Goal: Task Accomplishment & Management: Use online tool/utility

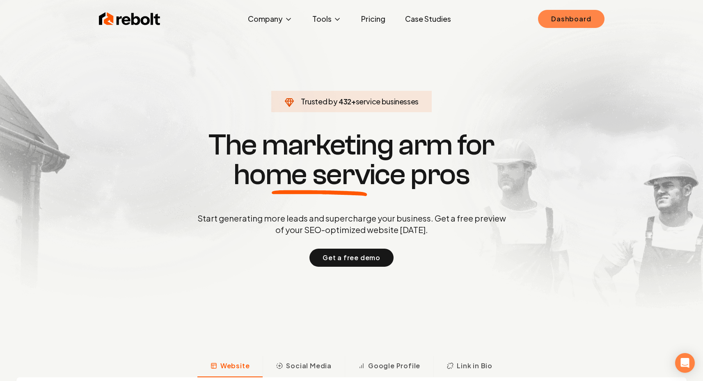
click at [590, 18] on link "Dashboard" at bounding box center [571, 19] width 66 height 18
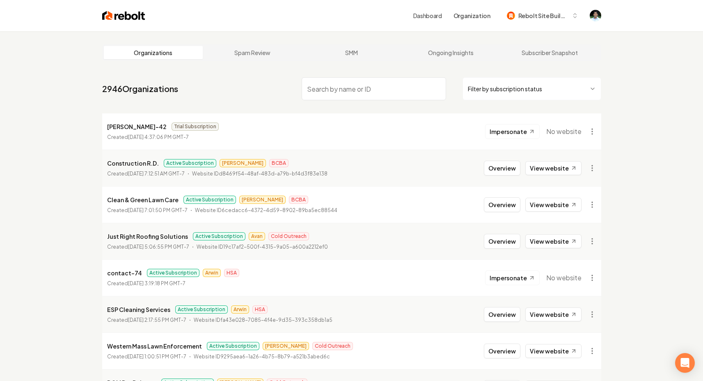
click at [431, 19] on link "Dashboard" at bounding box center [427, 15] width 29 height 8
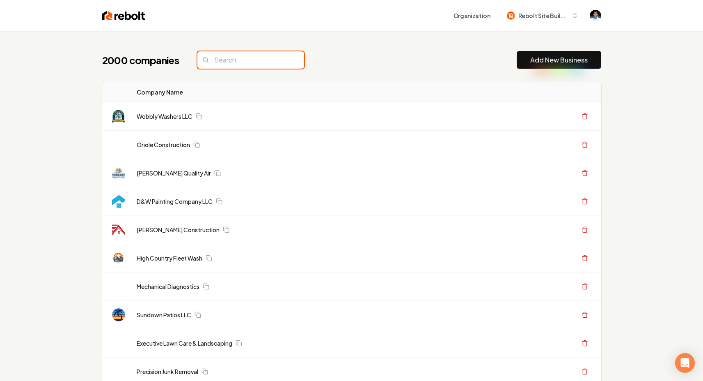
click at [259, 63] on input "search" at bounding box center [250, 59] width 107 height 17
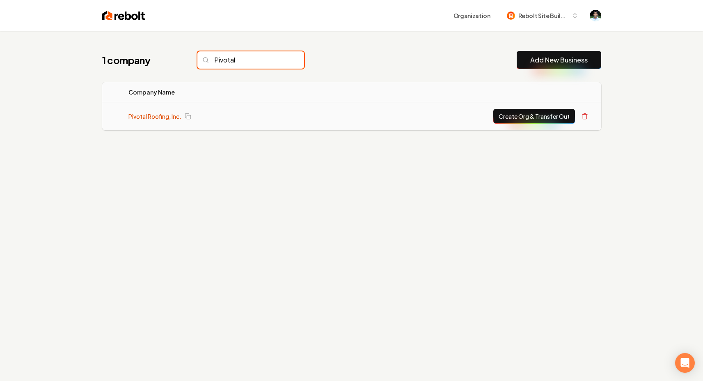
type input "Pivotal"
click at [155, 113] on link "Pivotal Roofing, Inc." at bounding box center [154, 116] width 53 height 8
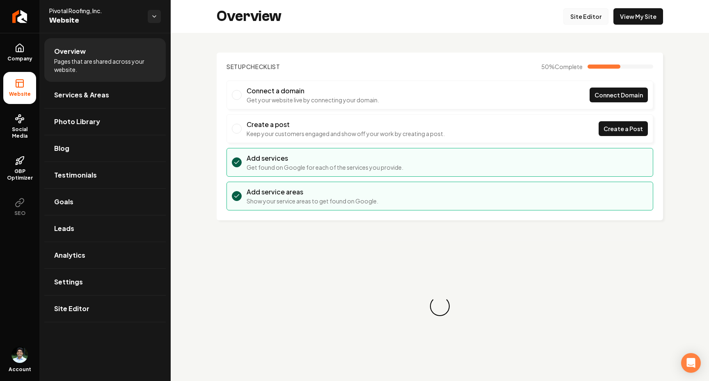
click at [590, 17] on link "Site Editor" at bounding box center [586, 16] width 45 height 16
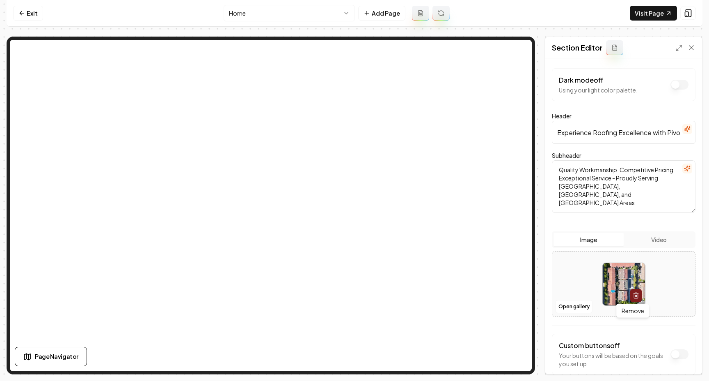
click at [637, 294] on button "button" at bounding box center [636, 295] width 11 height 13
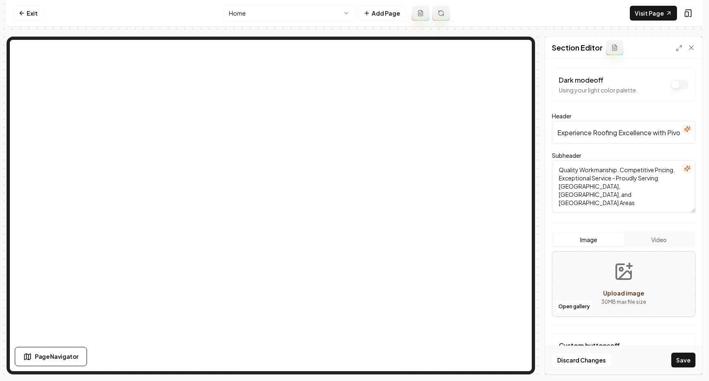
click at [654, 239] on button "Video" at bounding box center [659, 239] width 70 height 13
click at [623, 290] on span "Upload video" at bounding box center [623, 292] width 39 height 7
type input "**********"
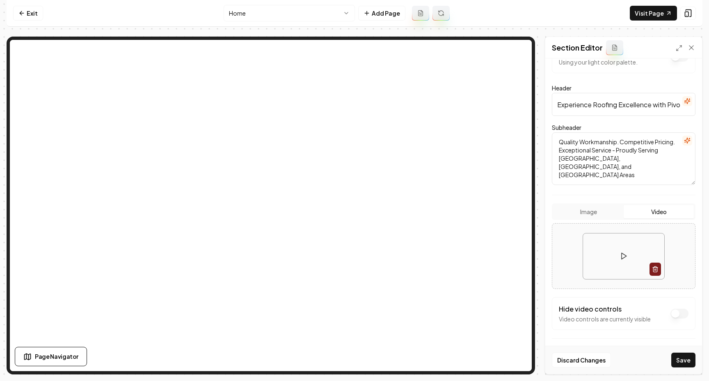
scroll to position [37, 0]
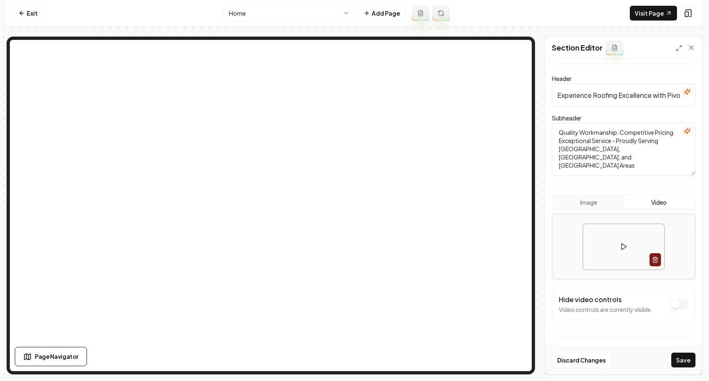
click at [686, 351] on div "Discard Changes Save" at bounding box center [624, 359] width 157 height 28
click at [686, 356] on button "Save" at bounding box center [684, 359] width 24 height 15
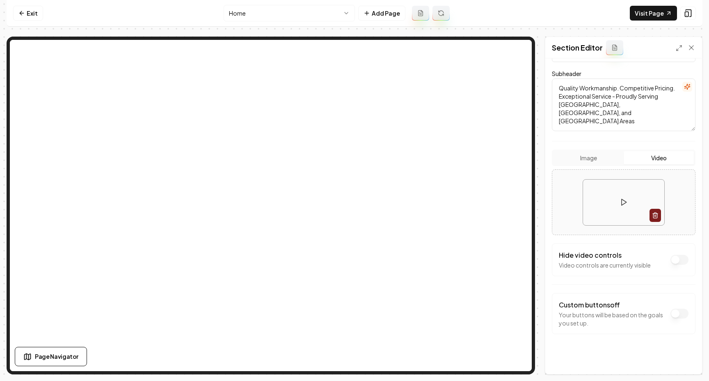
scroll to position [84, 0]
click at [667, 8] on link "Visit Page" at bounding box center [653, 13] width 47 height 15
click at [652, 214] on icon "button" at bounding box center [655, 212] width 7 height 7
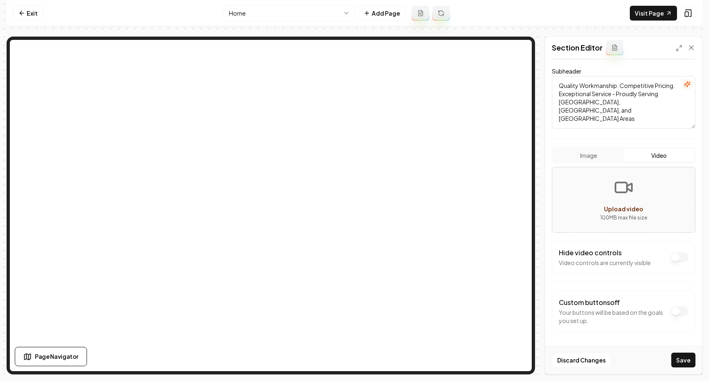
click at [588, 148] on div "Image Video" at bounding box center [624, 155] width 144 height 16
click at [588, 151] on form "Dark mode off Using your light color palette. Header Experience Roofing Excelle…" at bounding box center [624, 174] width 144 height 380
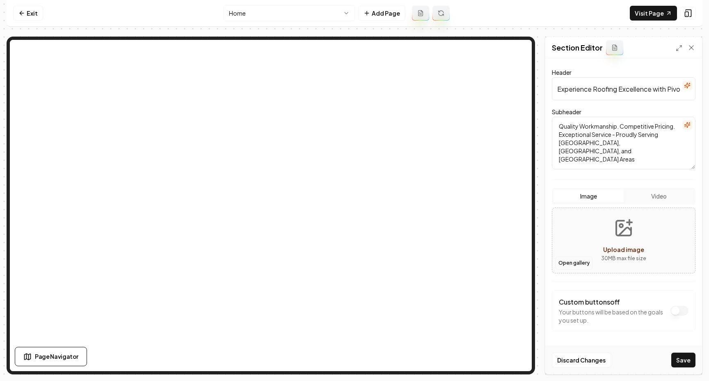
click at [578, 263] on button "Open gallery" at bounding box center [574, 262] width 37 height 13
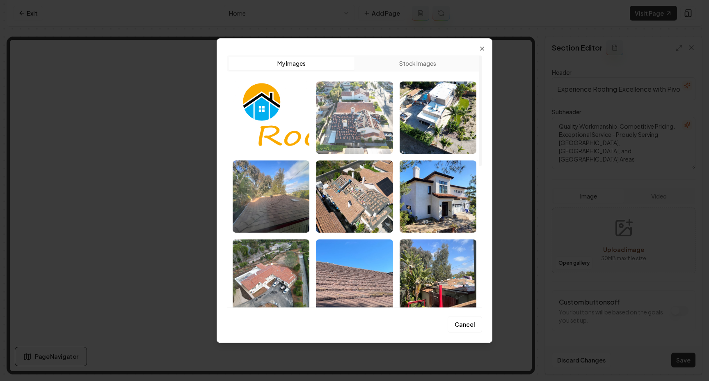
click at [364, 120] on img "Select image image_689e78905c7cd75eb889b14f.jpeg" at bounding box center [354, 117] width 77 height 72
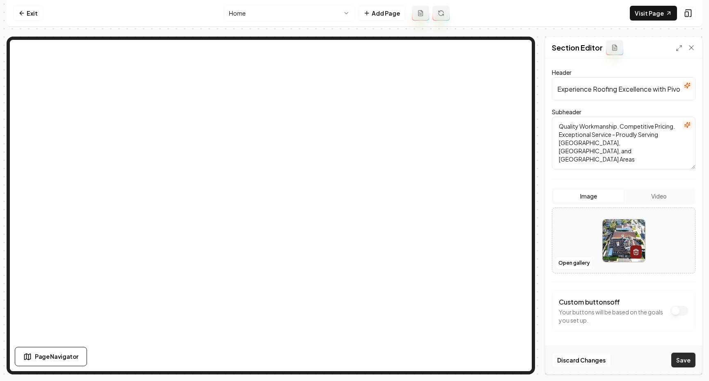
click at [681, 357] on button "Save" at bounding box center [684, 359] width 24 height 15
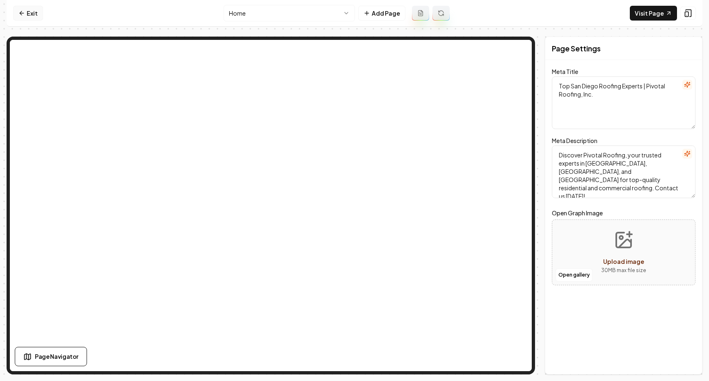
click at [40, 12] on link "Exit" at bounding box center [28, 13] width 30 height 15
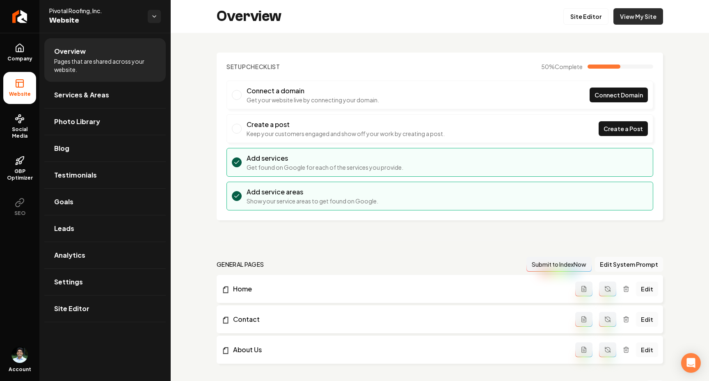
click at [624, 18] on link "View My Site" at bounding box center [639, 16] width 50 height 16
click at [638, 19] on link "View My Site" at bounding box center [639, 16] width 50 height 16
click at [656, 14] on link "View My Site" at bounding box center [639, 16] width 50 height 16
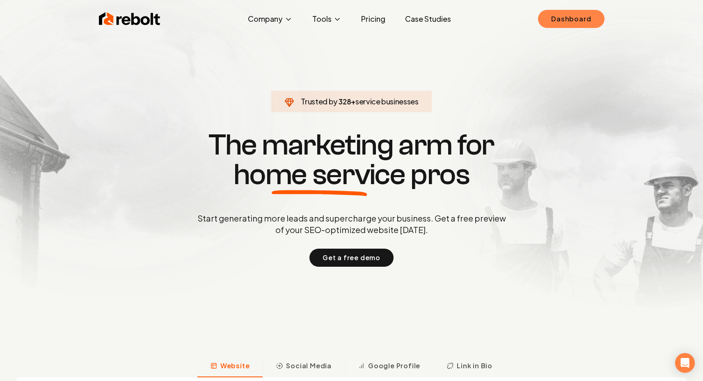
click at [574, 19] on link "Dashboard" at bounding box center [571, 19] width 66 height 18
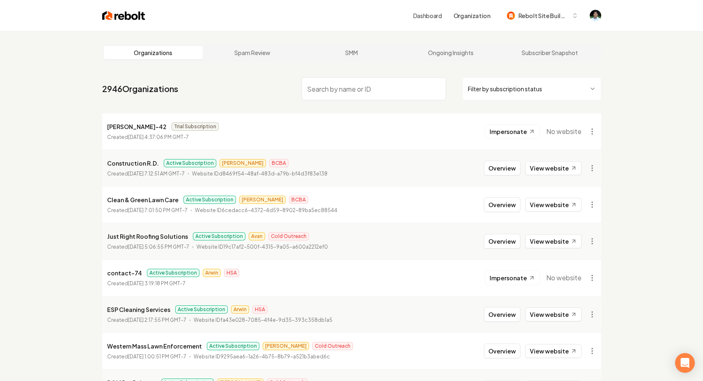
click at [353, 91] on input "search" at bounding box center [374, 88] width 145 height 23
click at [424, 13] on link "Dashboard" at bounding box center [427, 15] width 29 height 8
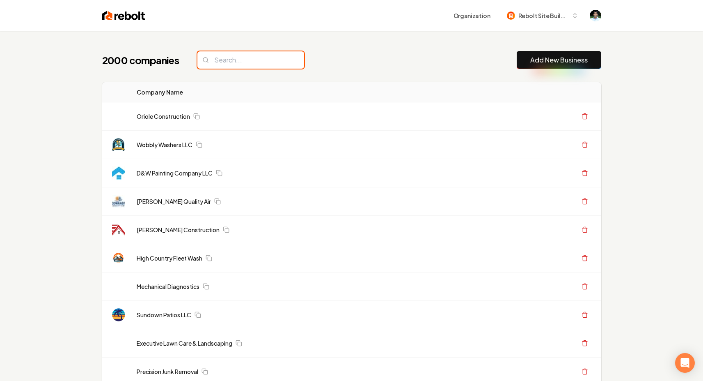
click at [243, 64] on input "search" at bounding box center [250, 59] width 107 height 17
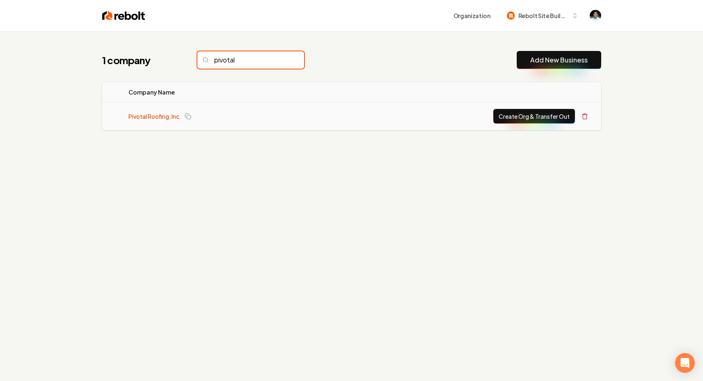
type input "pivotal"
click at [168, 116] on link "Pivotal Roofing, Inc." at bounding box center [154, 116] width 53 height 8
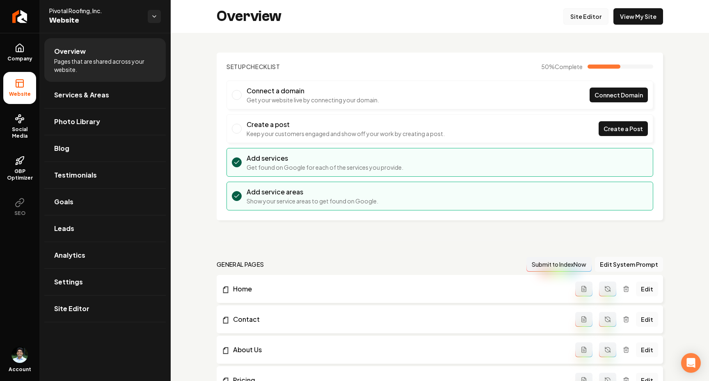
click at [590, 19] on link "Site Editor" at bounding box center [586, 16] width 45 height 16
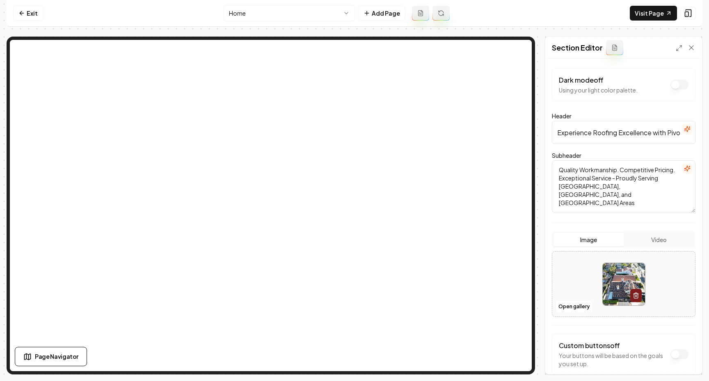
click at [653, 241] on button "Video" at bounding box center [659, 239] width 70 height 13
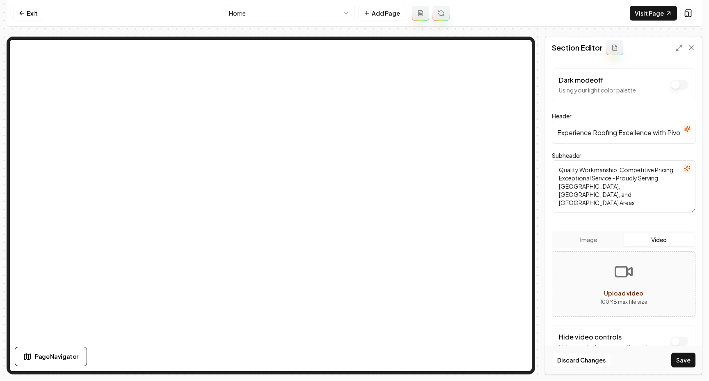
click at [621, 293] on span "Upload video" at bounding box center [623, 292] width 39 height 7
type input "**********"
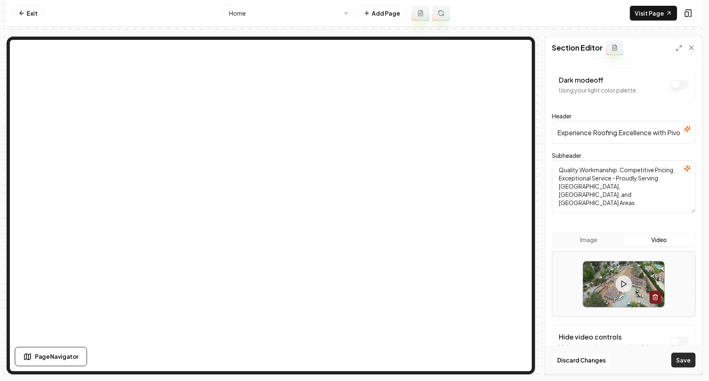
click at [685, 359] on button "Save" at bounding box center [684, 359] width 24 height 15
click at [657, 17] on link "Visit Page" at bounding box center [653, 13] width 47 height 15
click at [663, 12] on link "Visit Page" at bounding box center [653, 13] width 47 height 15
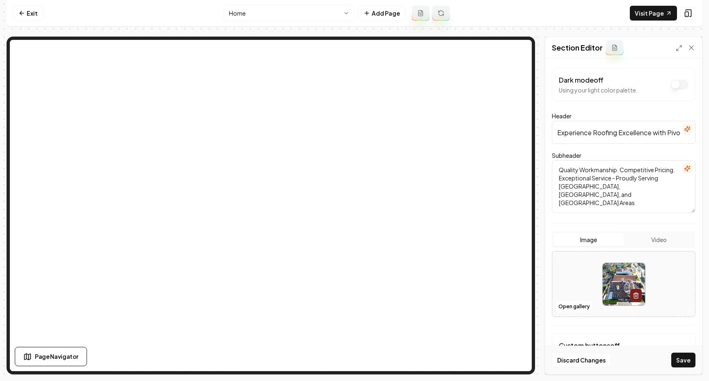
click at [592, 240] on button "Image" at bounding box center [589, 239] width 70 height 13
click at [635, 297] on icon "button" at bounding box center [636, 296] width 4 height 5
click at [682, 358] on button "Save" at bounding box center [684, 359] width 24 height 15
click at [680, 363] on button "Save" at bounding box center [684, 359] width 24 height 15
click at [686, 356] on button "Save" at bounding box center [684, 359] width 24 height 15
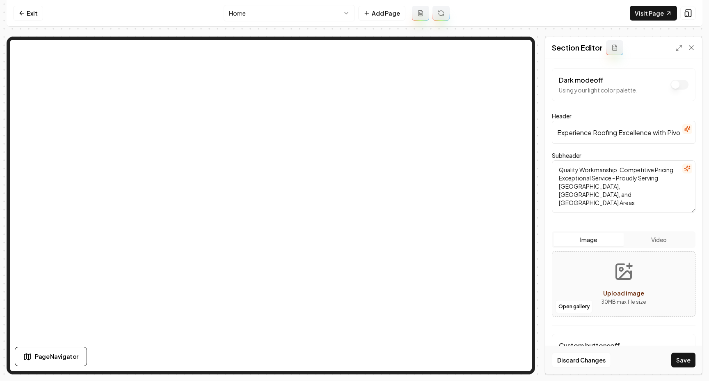
click at [656, 243] on button "Video" at bounding box center [659, 239] width 70 height 13
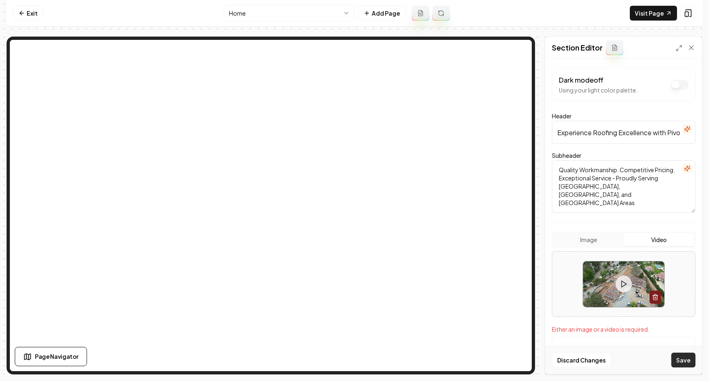
click at [679, 358] on button "Save" at bounding box center [684, 359] width 24 height 15
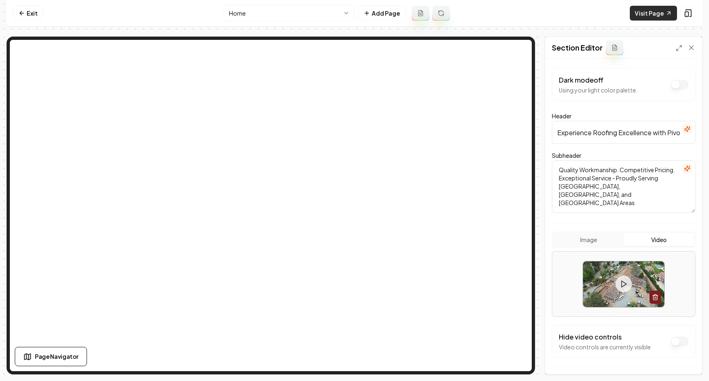
click at [658, 12] on link "Visit Page" at bounding box center [653, 13] width 47 height 15
